Goal: Check status

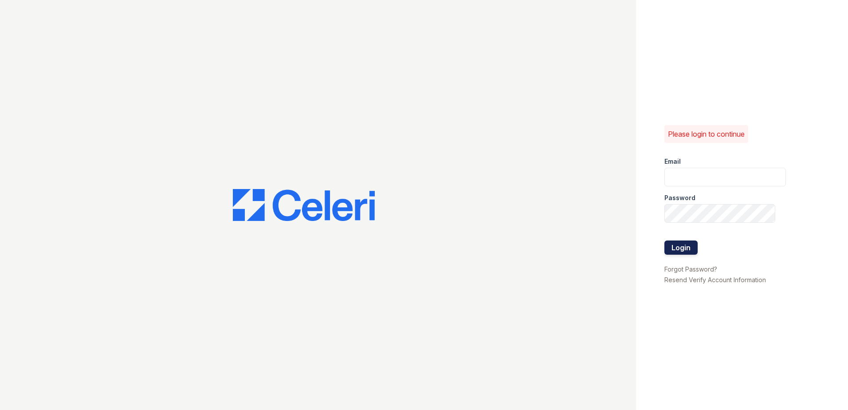
type input "morgan.am@cafmanagement.com"
click at [692, 249] on button "Login" at bounding box center [680, 247] width 33 height 14
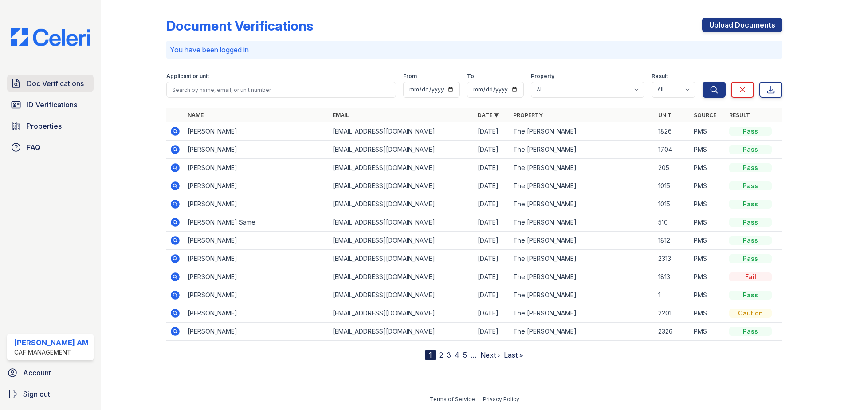
click at [59, 83] on span "Doc Verifications" at bounding box center [55, 83] width 57 height 11
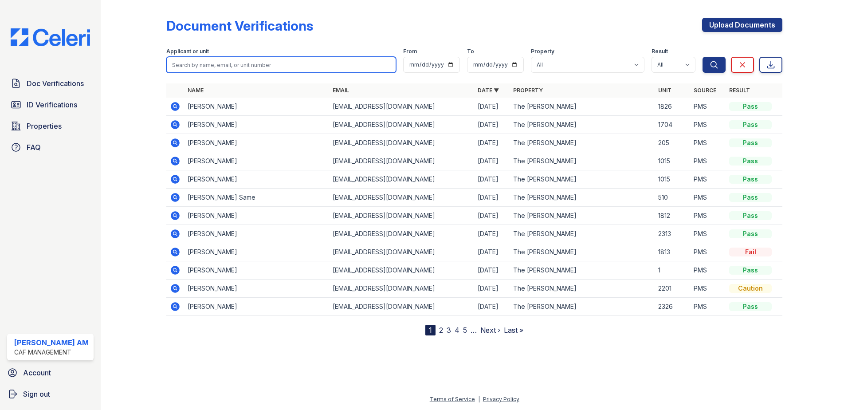
click at [215, 68] on input "search" at bounding box center [281, 65] width 230 height 16
paste input "[PERSON_NAME]"
type input "[PERSON_NAME]"
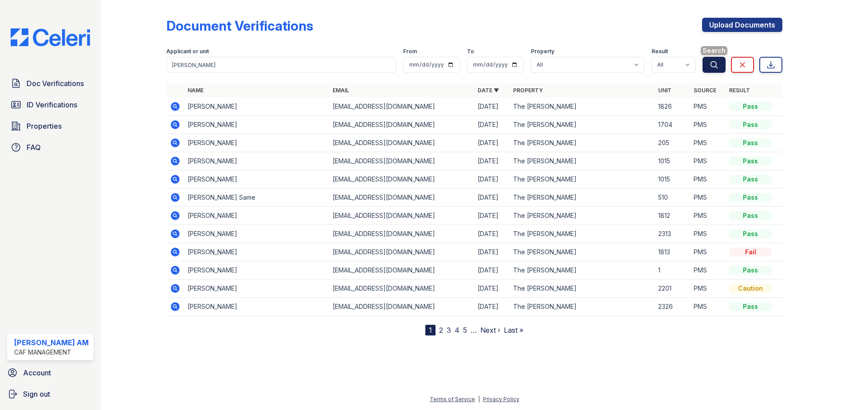
click at [711, 68] on icon "submit" at bounding box center [713, 64] width 9 height 9
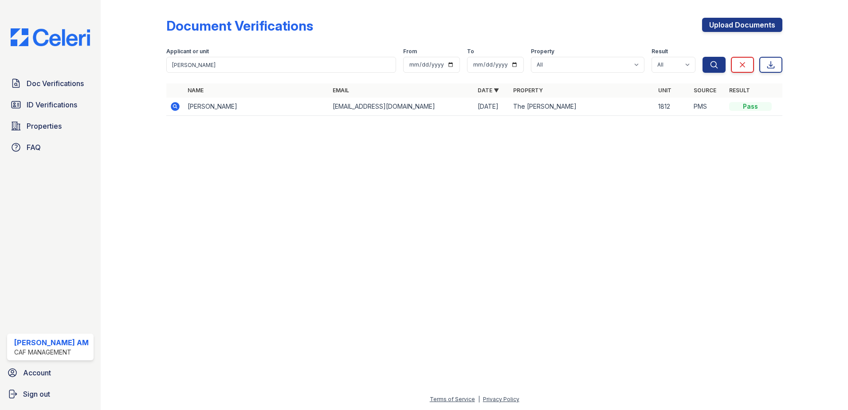
click at [364, 182] on div at bounding box center [474, 266] width 719 height 255
click at [176, 105] on icon at bounding box center [175, 106] width 11 height 11
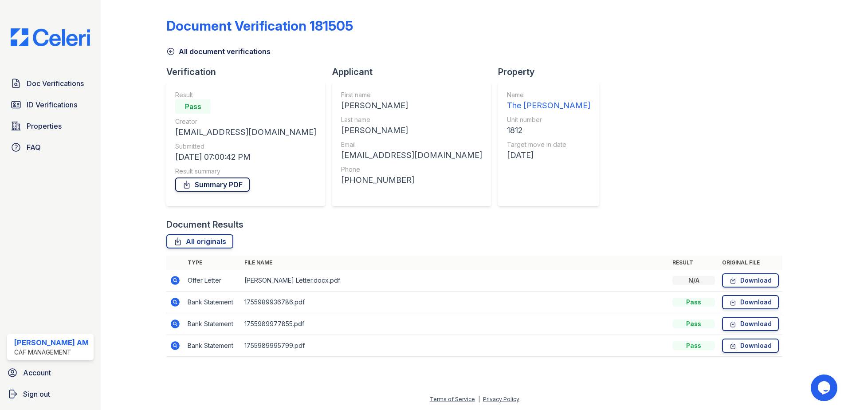
click at [203, 184] on link "Summary PDF" at bounding box center [212, 184] width 74 height 14
